Goal: Transaction & Acquisition: Purchase product/service

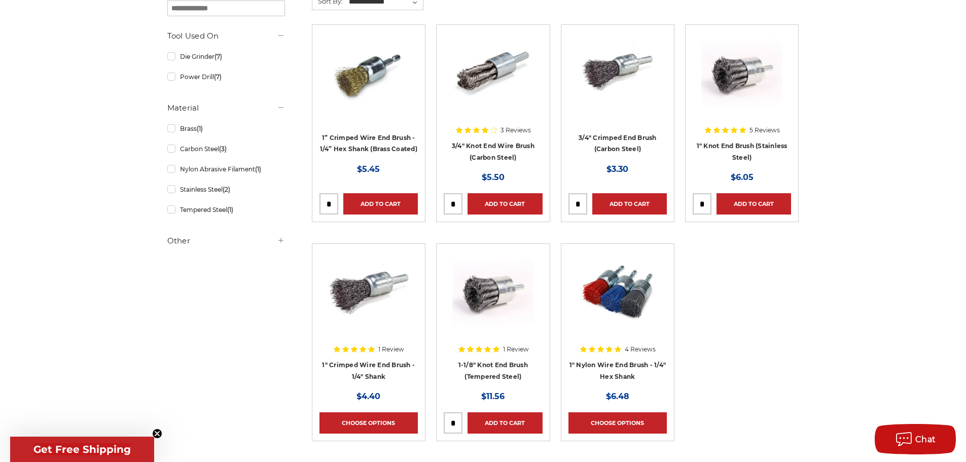
scroll to position [203, 0]
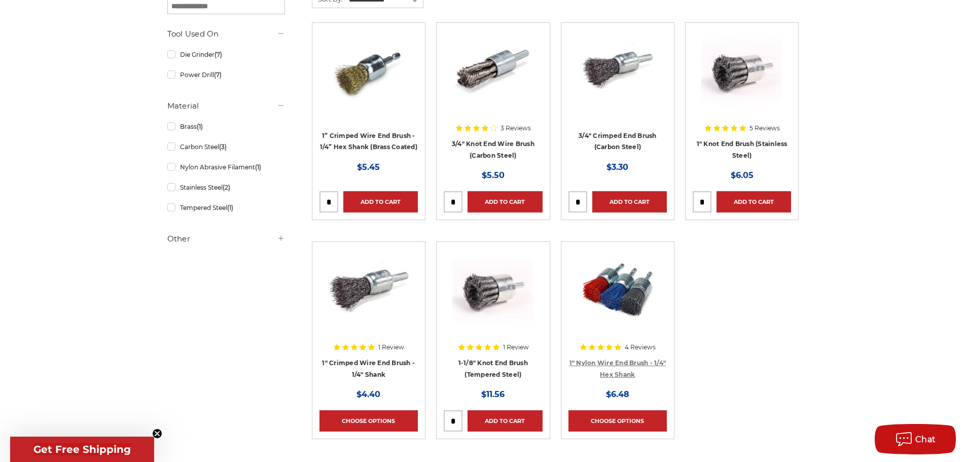
click at [633, 361] on link "1" Nylon Wire End Brush - 1/4" Hex Shank" at bounding box center [617, 368] width 97 height 19
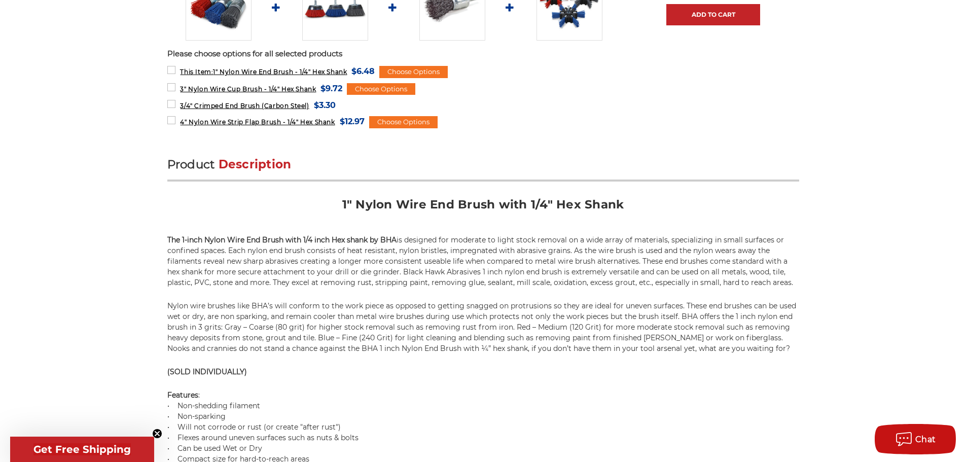
scroll to position [507, 0]
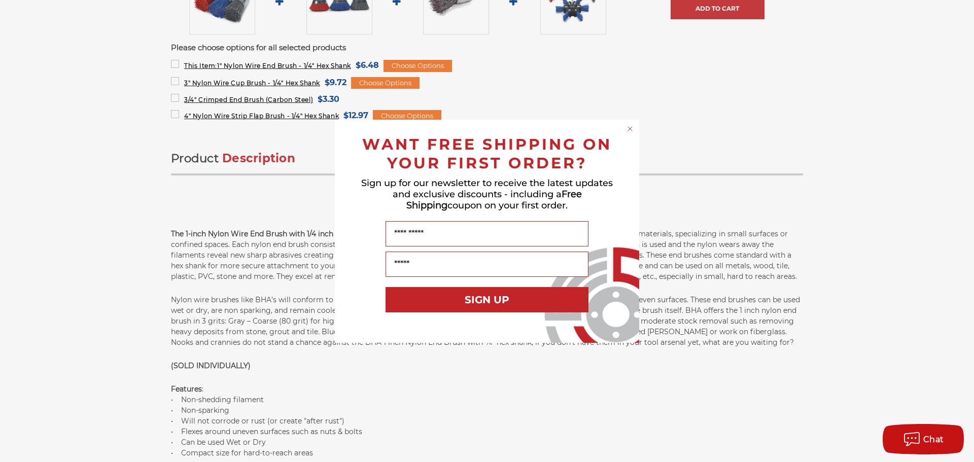
click at [631, 129] on circle "Close dialog" at bounding box center [630, 129] width 10 height 10
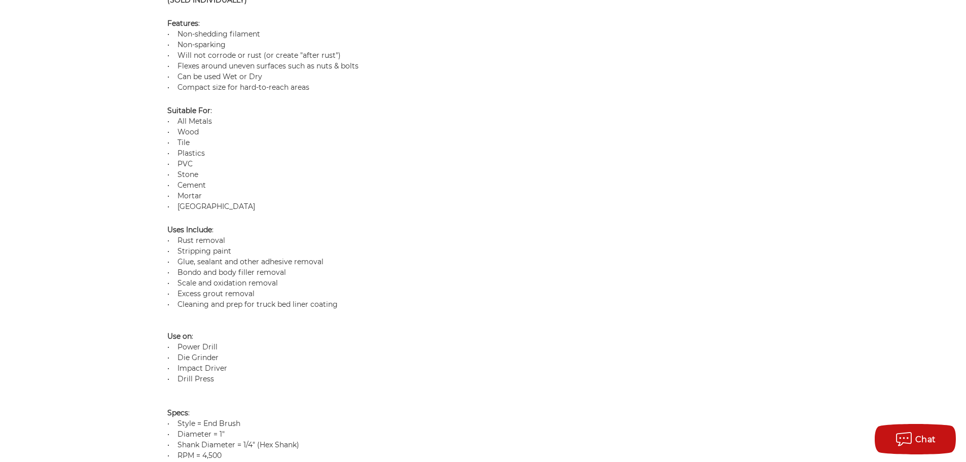
scroll to position [862, 0]
